Goal: Task Accomplishment & Management: Use online tool/utility

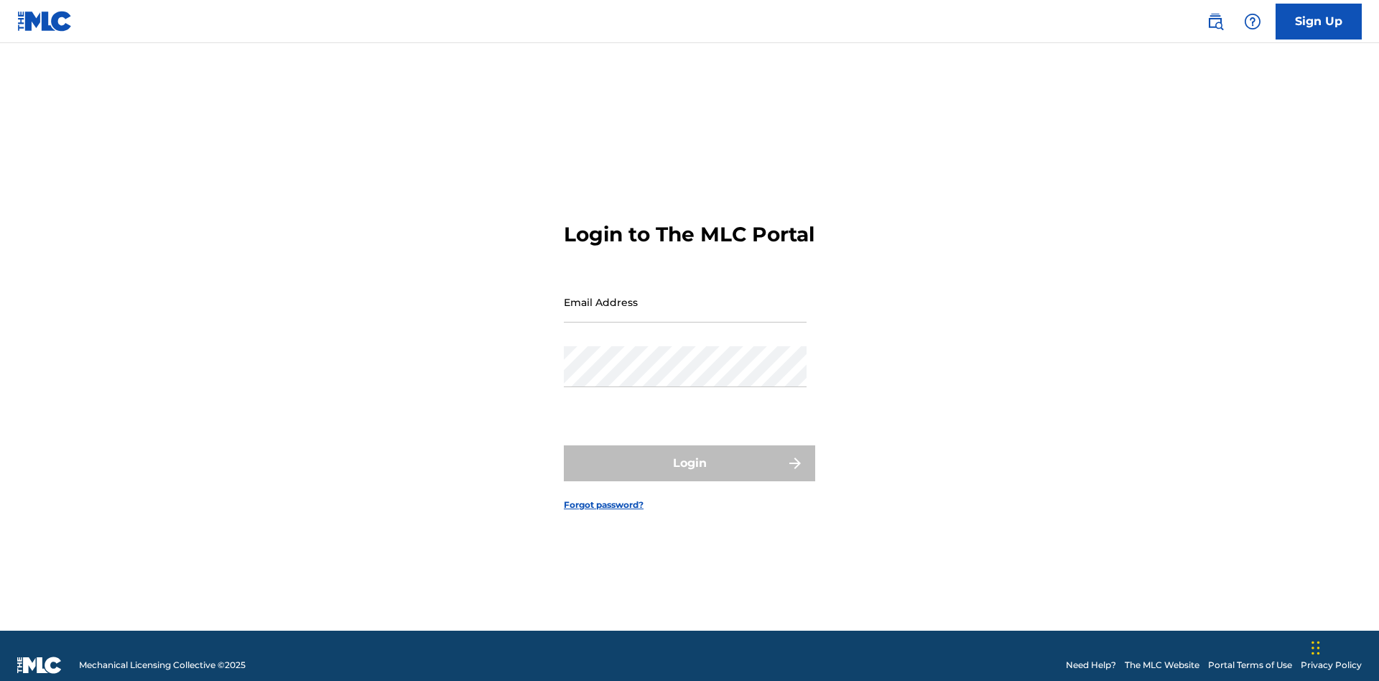
scroll to position [19, 0]
click at [685, 295] on input "Email Address" at bounding box center [685, 301] width 243 height 41
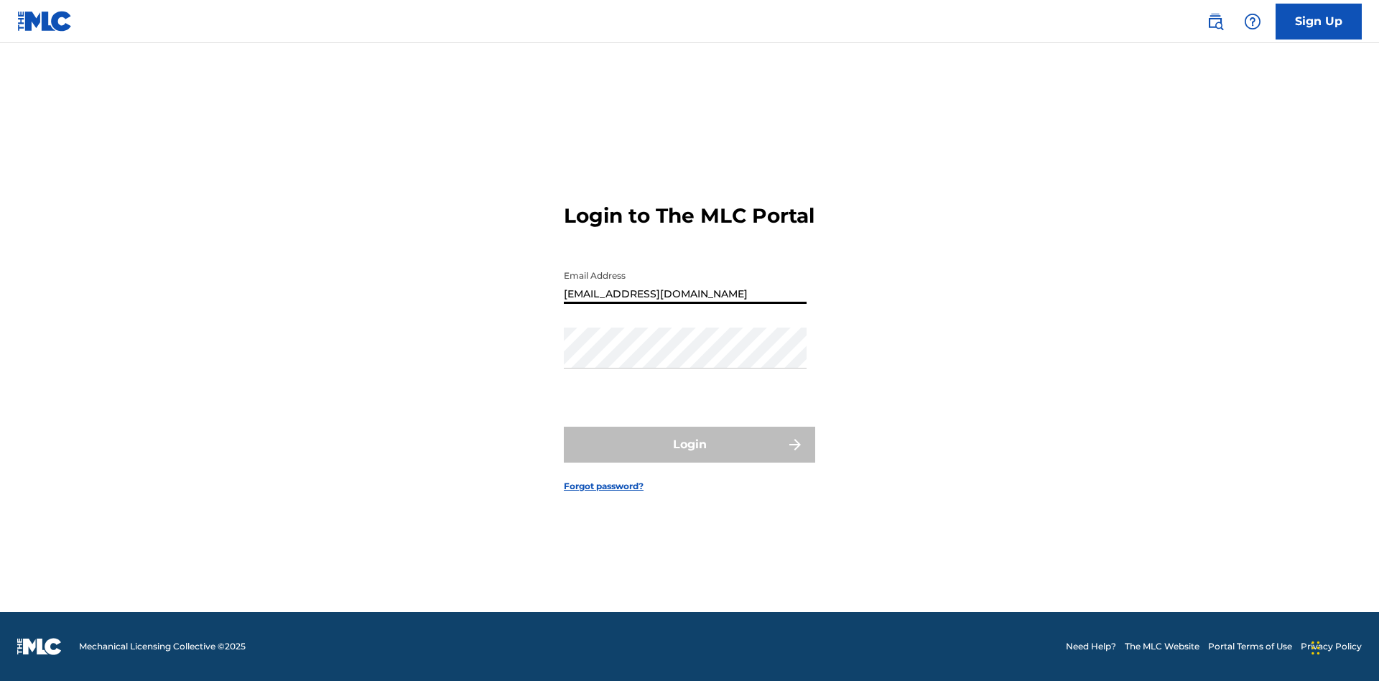
type input "[EMAIL_ADDRESS][DOMAIN_NAME]"
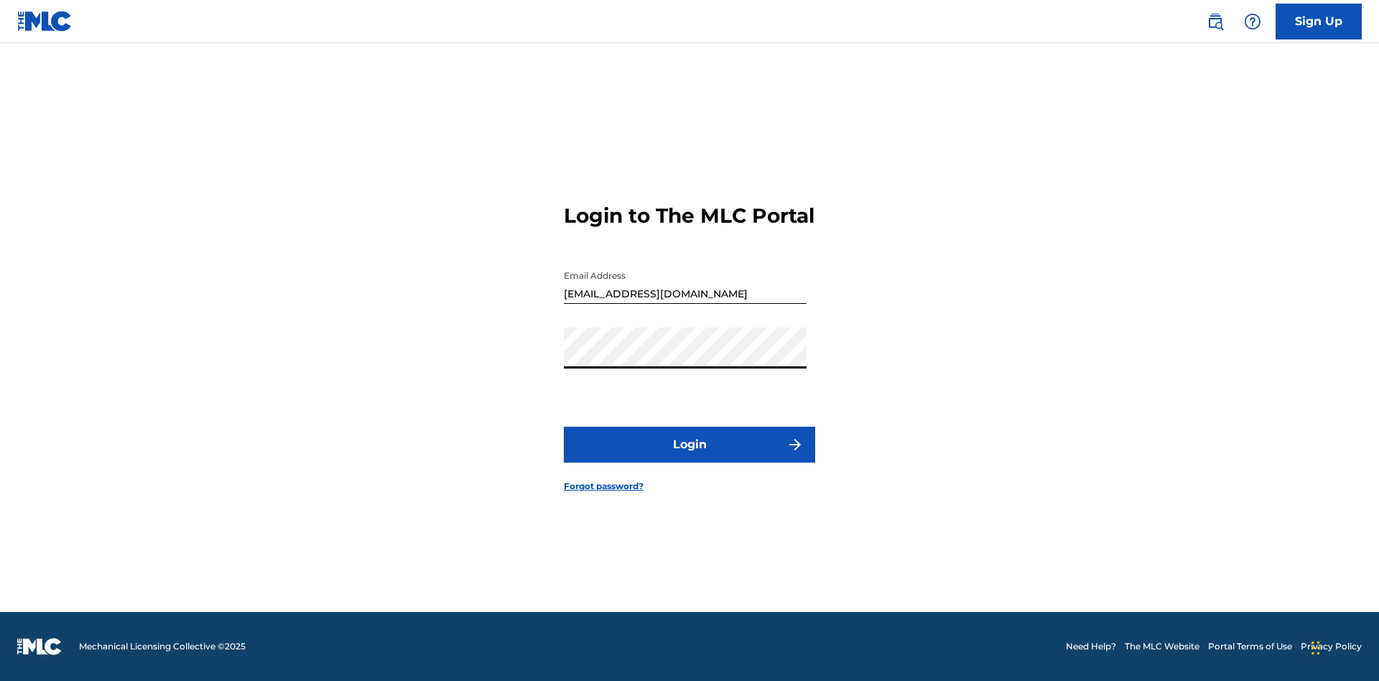
click at [689, 457] on button "Login" at bounding box center [689, 445] width 251 height 36
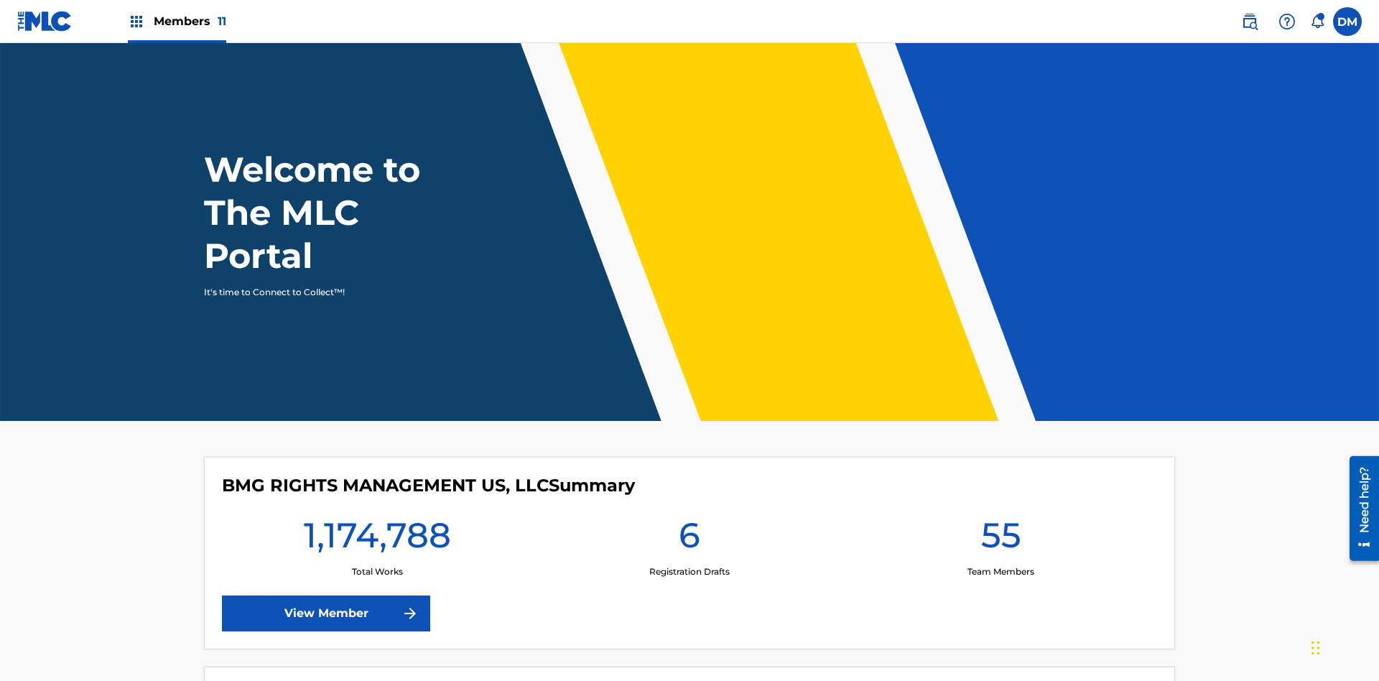
click at [177, 21] on span "Members 11" at bounding box center [190, 21] width 73 height 17
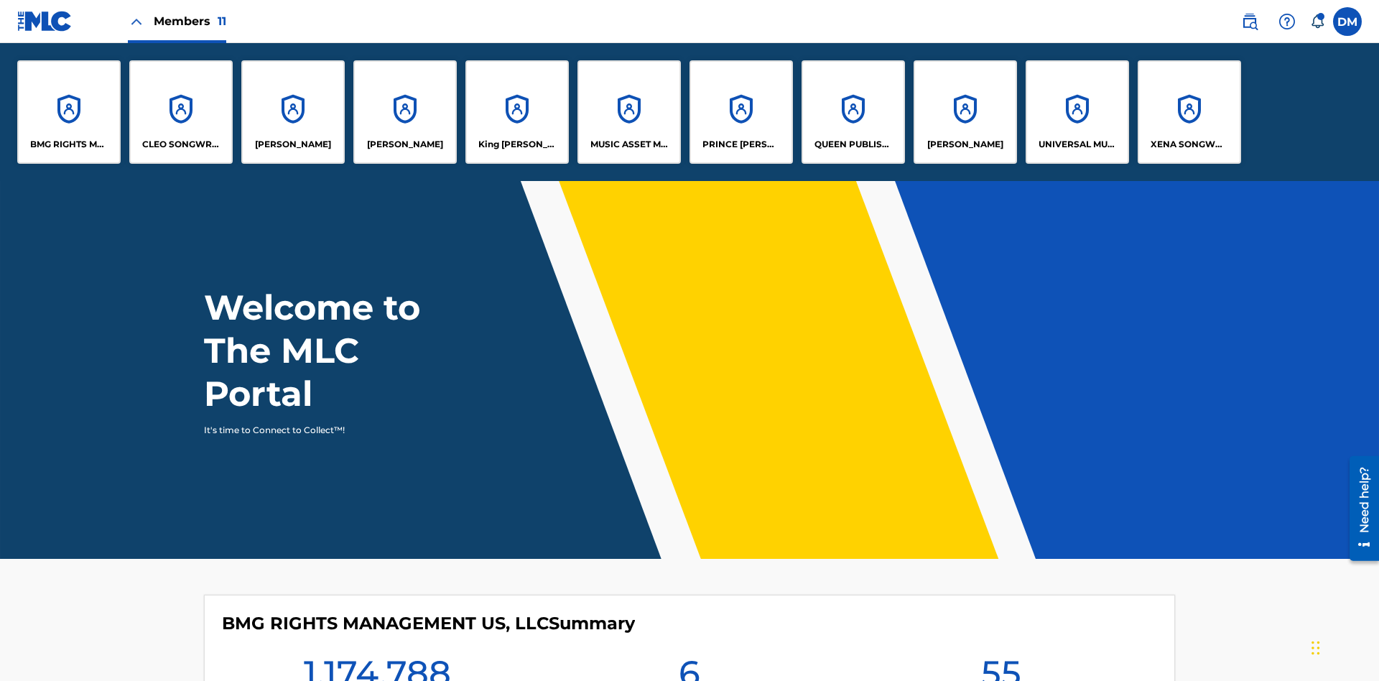
click at [1076, 144] on p "UNIVERSAL MUSIC PUB GROUP" at bounding box center [1077, 144] width 78 height 13
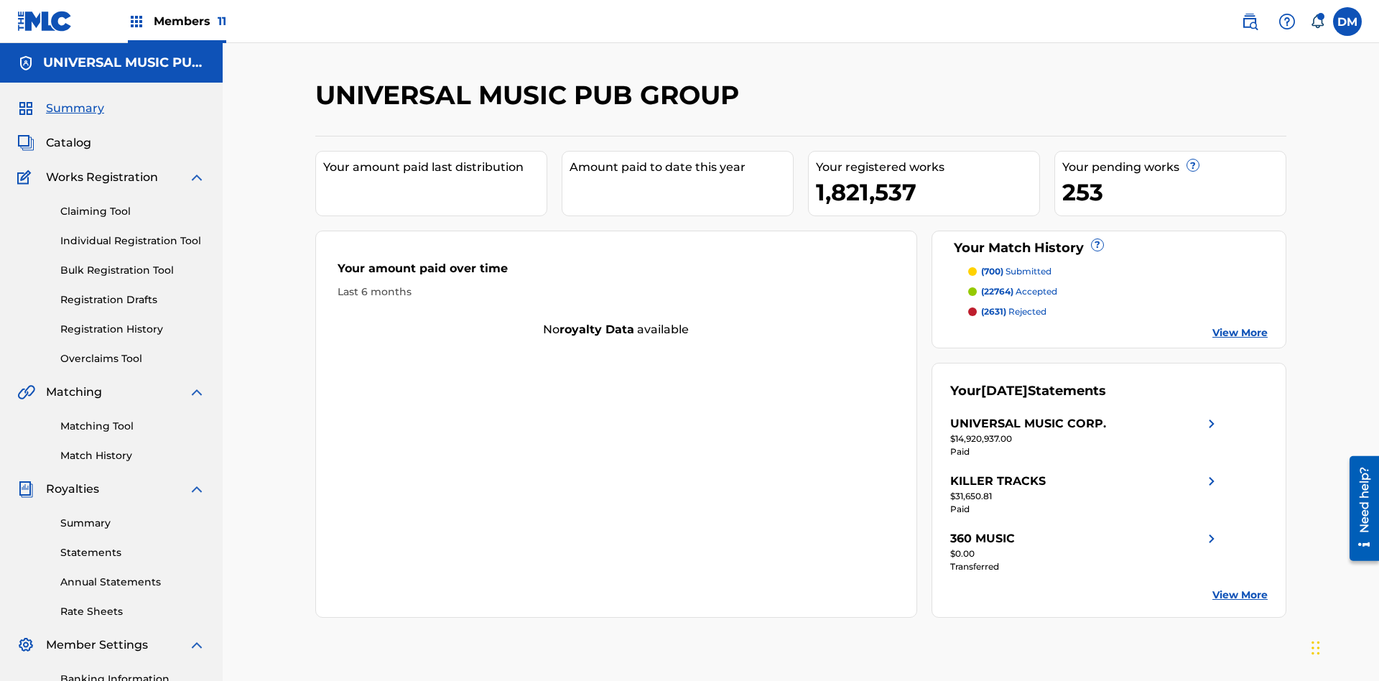
click at [133, 233] on link "Individual Registration Tool" at bounding box center [132, 240] width 145 height 15
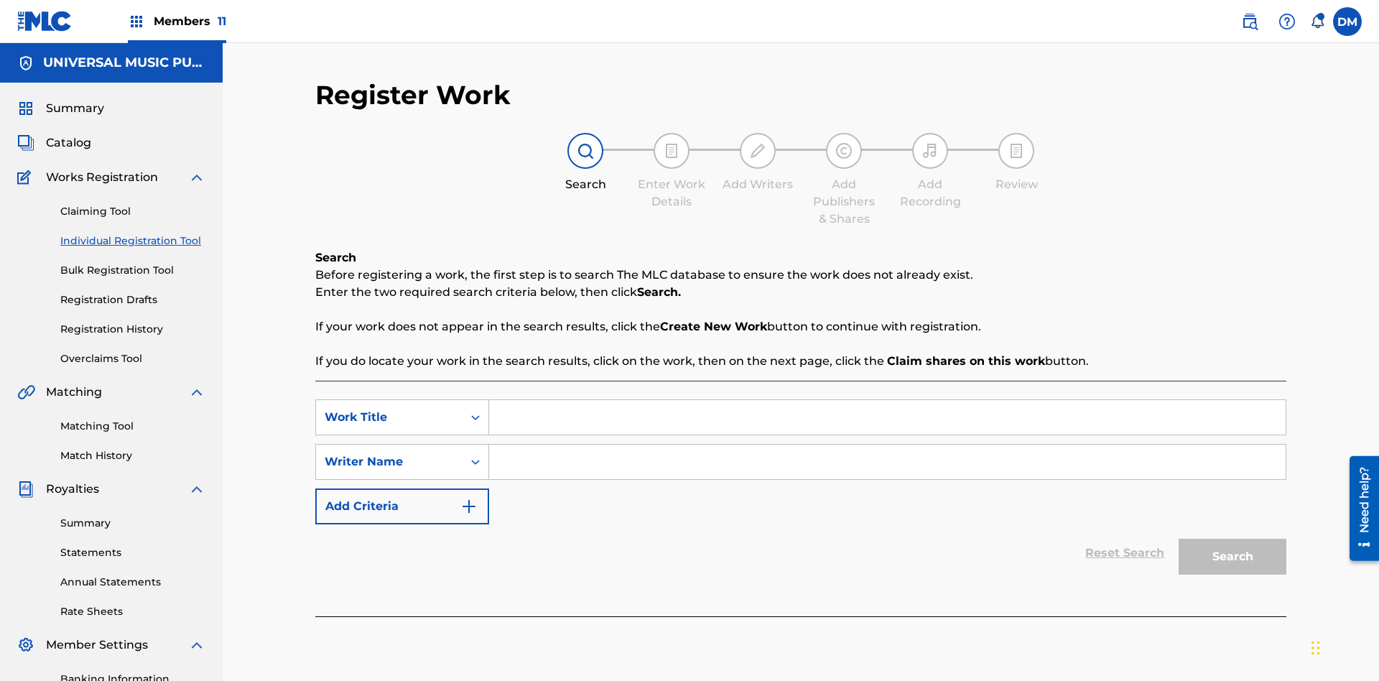
click at [887, 400] on input "Search Form" at bounding box center [887, 417] width 796 height 34
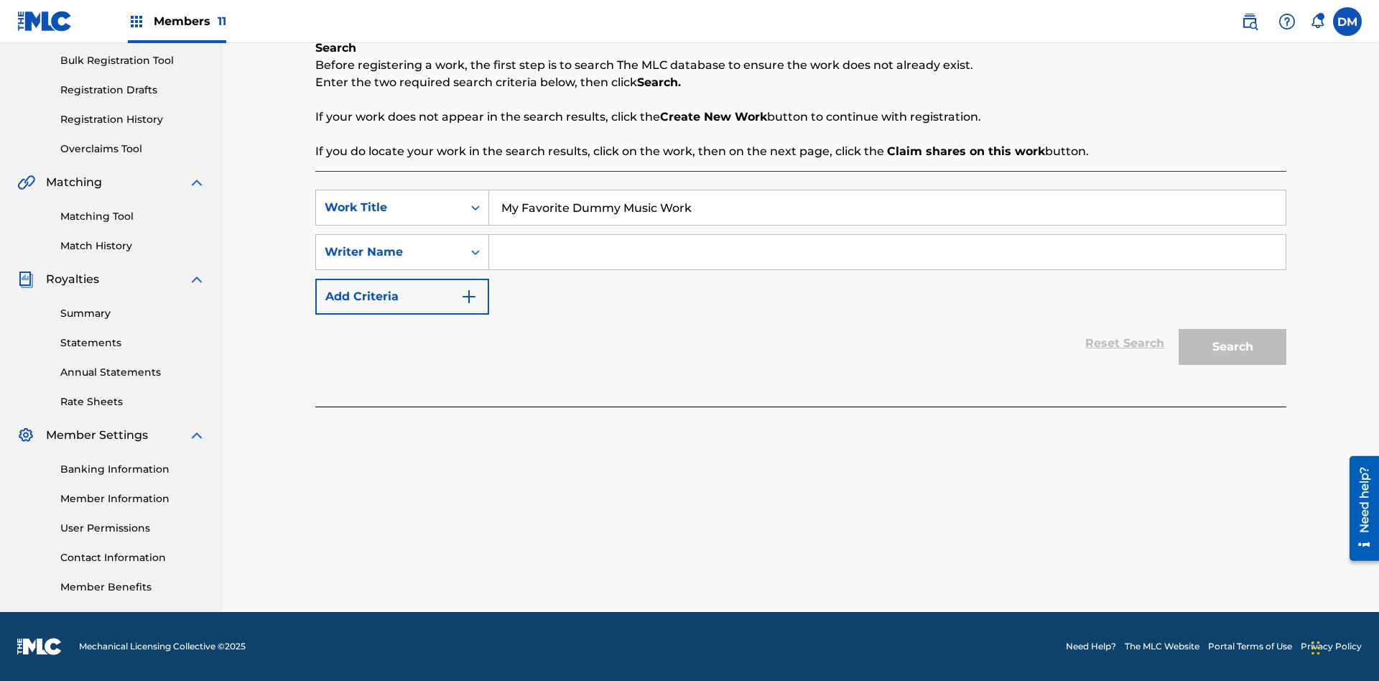
type input "My Favorite Dummy Music Work"
click at [887, 252] on input "Search Form" at bounding box center [887, 252] width 796 height 34
type input "QWERTYUIOP"
click at [1232, 347] on button "Search" at bounding box center [1232, 347] width 108 height 36
